Goal: Use online tool/utility: Utilize a website feature to perform a specific function

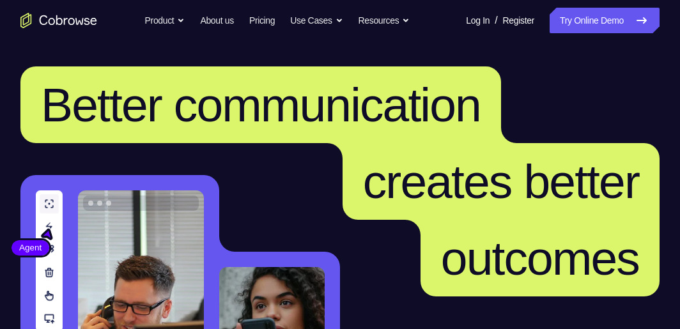
scroll to position [256, 0]
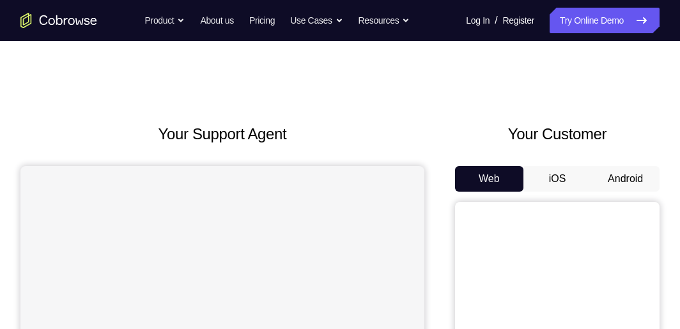
click at [621, 176] on button "Android" at bounding box center [625, 179] width 68 height 26
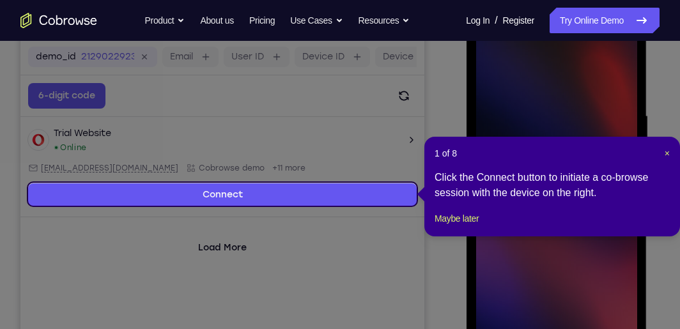
click at [555, 201] on div "Click the Connect button to initiate a co-browse session with the device on the…" at bounding box center [551, 185] width 235 height 31
click at [664, 154] on span "×" at bounding box center [666, 153] width 5 height 10
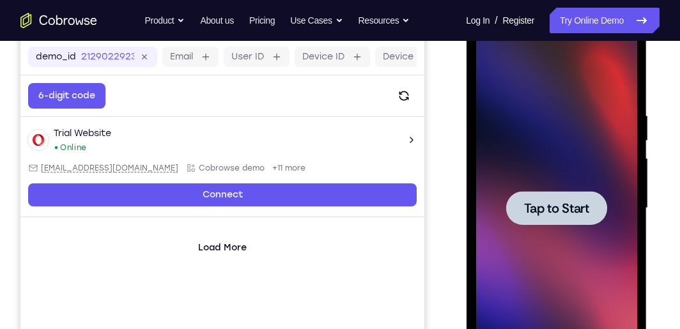
click at [573, 202] on span "Tap to Start" at bounding box center [555, 208] width 65 height 13
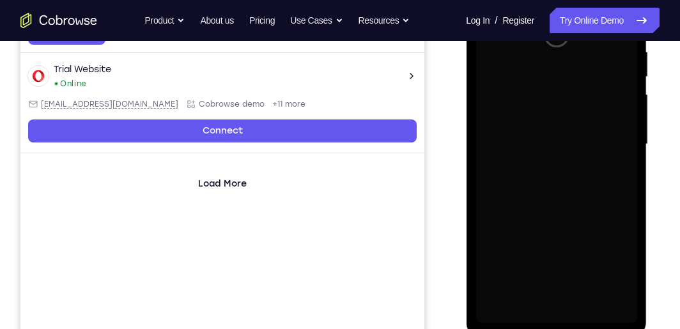
scroll to position [319, 0]
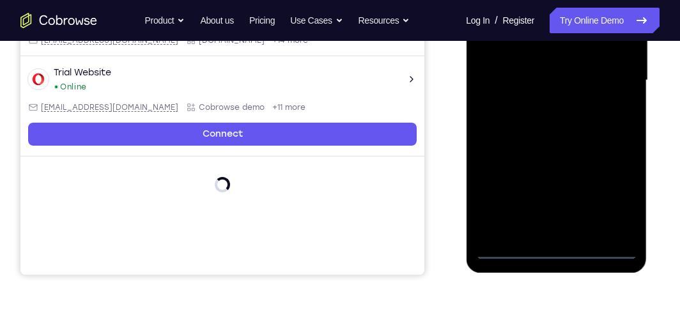
click at [553, 252] on div at bounding box center [555, 81] width 161 height 358
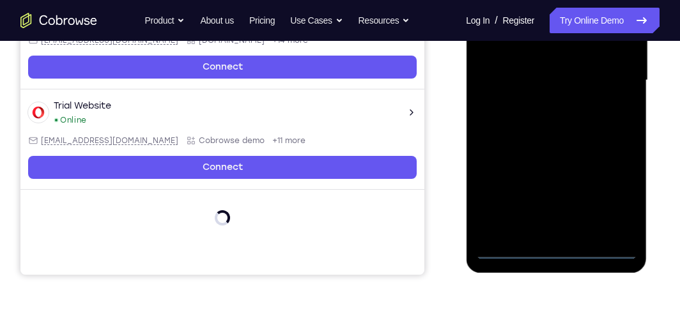
click at [617, 190] on div at bounding box center [555, 81] width 161 height 358
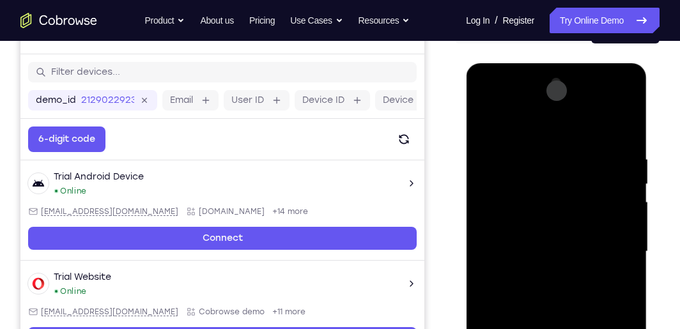
scroll to position [128, 0]
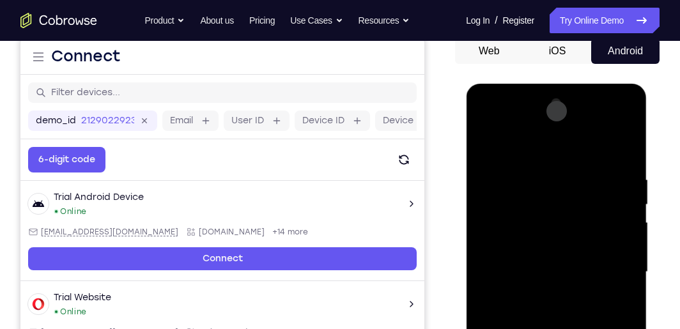
click at [546, 144] on div at bounding box center [555, 272] width 161 height 358
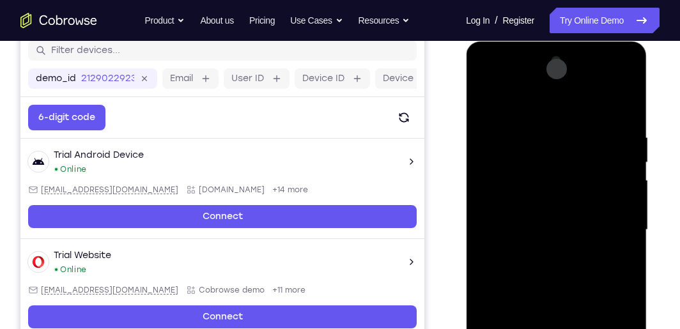
scroll to position [192, 0]
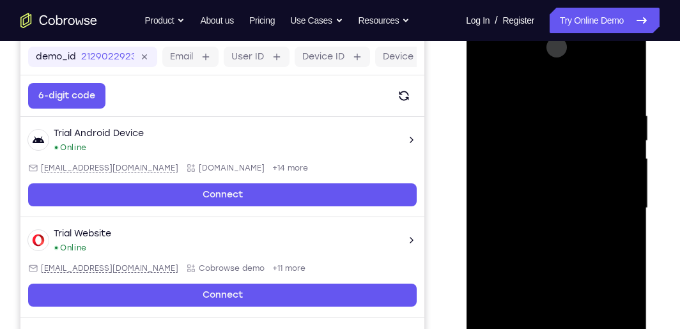
click at [604, 210] on div at bounding box center [555, 208] width 161 height 358
click at [539, 230] on div at bounding box center [555, 208] width 161 height 358
click at [548, 192] on div at bounding box center [555, 208] width 161 height 358
click at [548, 185] on div at bounding box center [555, 208] width 161 height 358
click at [578, 211] on div at bounding box center [555, 208] width 161 height 358
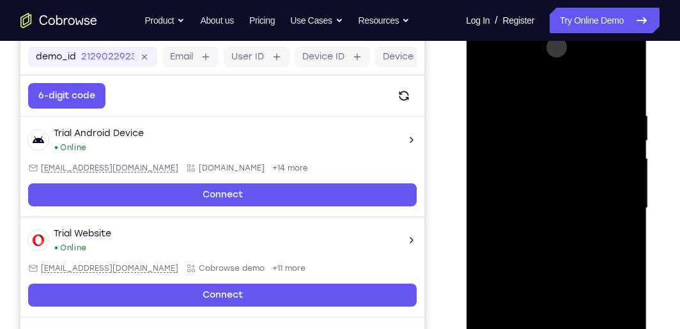
click at [558, 254] on div at bounding box center [555, 208] width 161 height 358
click at [557, 243] on div at bounding box center [555, 208] width 161 height 358
click at [556, 246] on div at bounding box center [555, 208] width 161 height 358
click at [622, 224] on div at bounding box center [555, 208] width 161 height 358
click at [620, 182] on div at bounding box center [555, 208] width 161 height 358
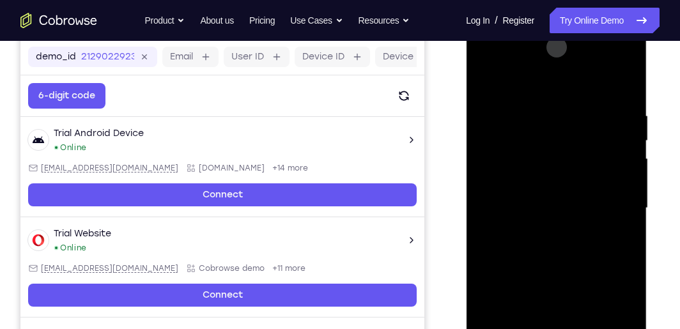
click at [581, 210] on div at bounding box center [555, 208] width 161 height 358
click at [564, 250] on div at bounding box center [555, 208] width 161 height 358
click at [609, 61] on div at bounding box center [555, 208] width 161 height 358
click at [486, 56] on div at bounding box center [555, 208] width 161 height 358
click at [506, 167] on div at bounding box center [555, 208] width 161 height 358
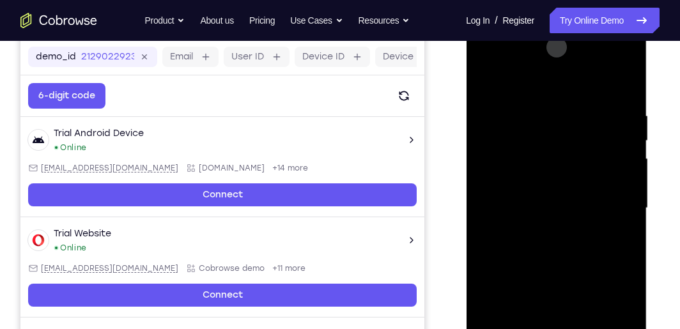
click at [542, 229] on div at bounding box center [555, 208] width 161 height 358
click at [546, 192] on div at bounding box center [555, 208] width 161 height 358
click at [537, 144] on div at bounding box center [555, 208] width 161 height 358
click at [523, 187] on div at bounding box center [555, 208] width 161 height 358
click at [495, 212] on div at bounding box center [555, 208] width 161 height 358
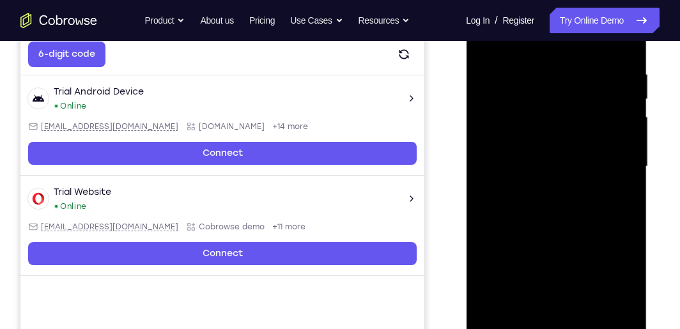
scroll to position [256, 0]
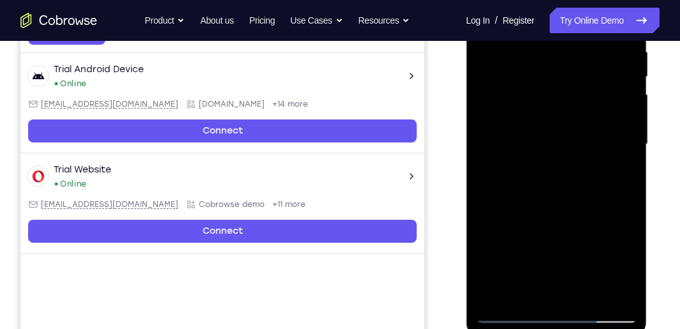
click at [549, 176] on div at bounding box center [555, 144] width 161 height 358
click at [545, 185] on div at bounding box center [555, 144] width 161 height 358
click at [549, 185] on div at bounding box center [555, 144] width 161 height 358
click at [619, 163] on div at bounding box center [555, 144] width 161 height 358
click at [621, 121] on div at bounding box center [555, 144] width 161 height 358
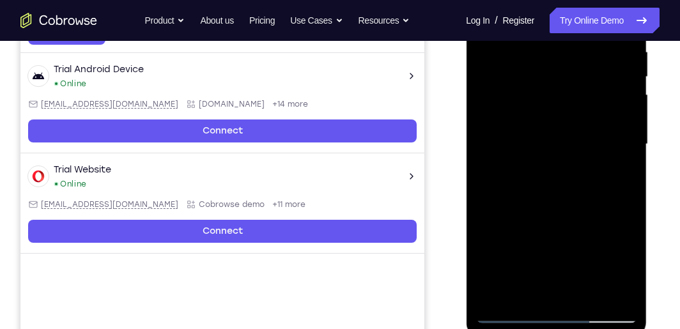
click at [594, 150] on div at bounding box center [555, 144] width 161 height 358
click at [564, 188] on div at bounding box center [555, 144] width 161 height 358
click at [564, 180] on div at bounding box center [555, 144] width 161 height 358
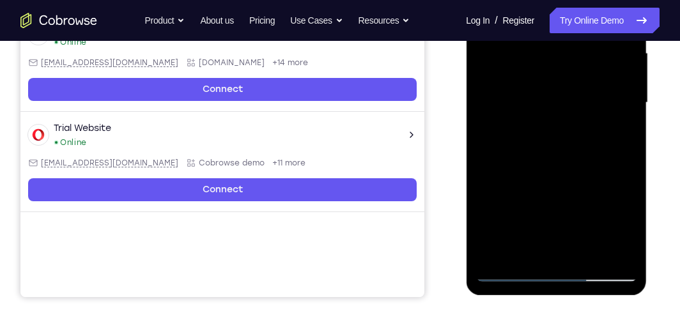
scroll to position [319, 0]
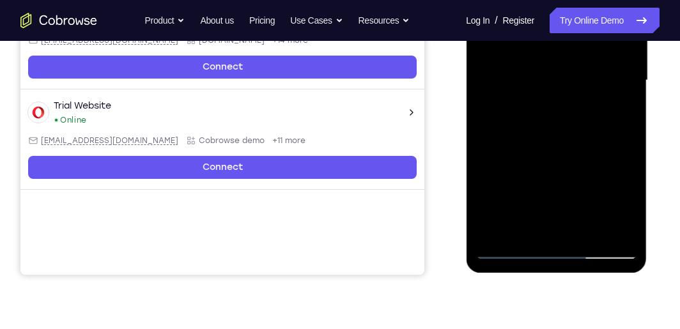
click at [555, 249] on div at bounding box center [555, 81] width 161 height 358
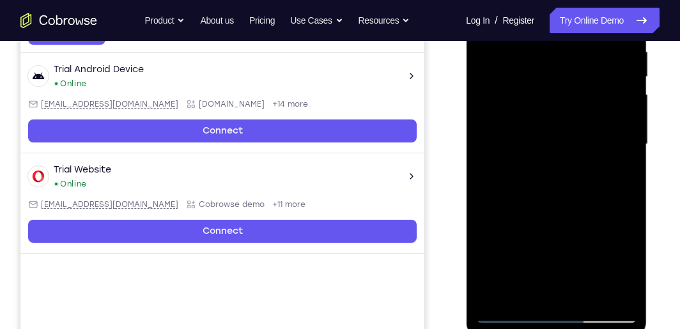
click at [611, 254] on div at bounding box center [555, 144] width 161 height 358
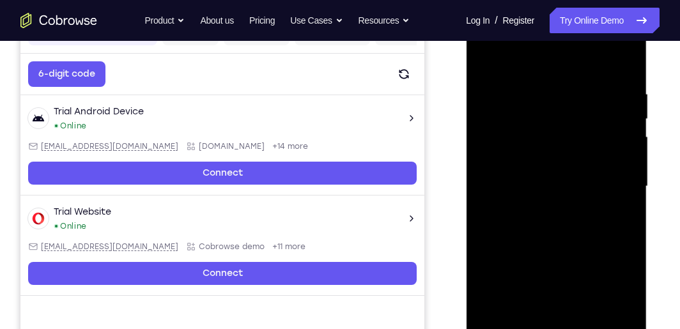
scroll to position [192, 0]
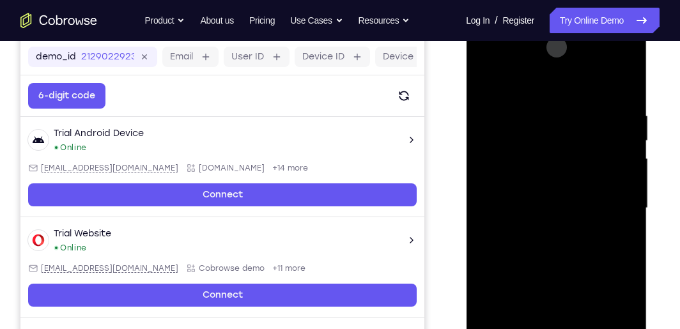
click at [512, 130] on div at bounding box center [555, 208] width 161 height 358
click at [609, 59] on div at bounding box center [555, 208] width 161 height 358
click at [488, 62] on div at bounding box center [555, 208] width 161 height 358
click at [499, 166] on div at bounding box center [555, 208] width 161 height 358
click at [545, 229] on div at bounding box center [555, 208] width 161 height 358
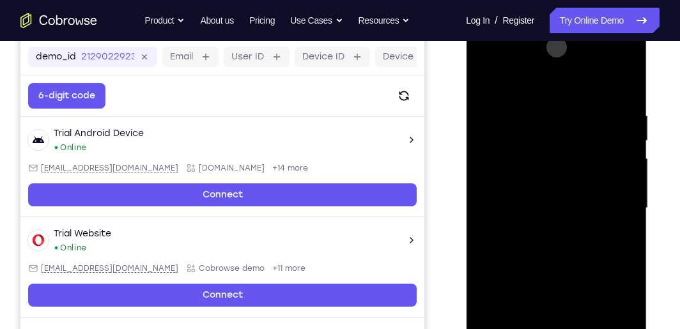
click at [539, 193] on div at bounding box center [555, 208] width 161 height 358
click at [580, 181] on div at bounding box center [555, 208] width 161 height 358
click at [581, 208] on div at bounding box center [555, 208] width 161 height 358
click at [576, 249] on div at bounding box center [555, 208] width 161 height 358
click at [569, 252] on div at bounding box center [555, 208] width 161 height 358
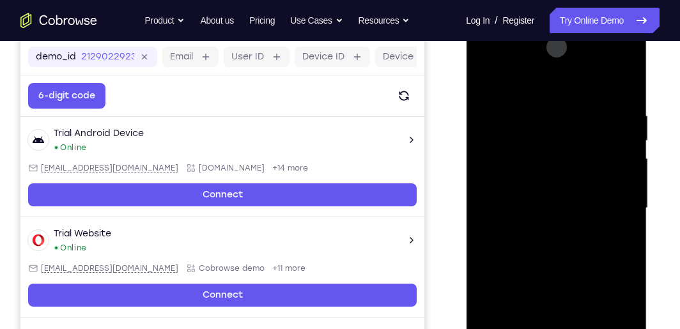
click at [562, 243] on div at bounding box center [555, 208] width 161 height 358
click at [609, 62] on div at bounding box center [555, 208] width 161 height 358
